Goal: Navigation & Orientation: Find specific page/section

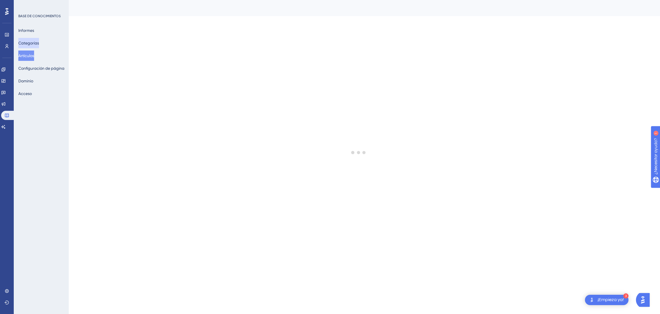
click at [29, 43] on font "Categorías" at bounding box center [28, 43] width 21 height 5
click at [29, 52] on button "Artículos" at bounding box center [26, 55] width 16 height 10
click at [28, 54] on font "Artículos" at bounding box center [26, 55] width 16 height 5
